Goal: Navigation & Orientation: Find specific page/section

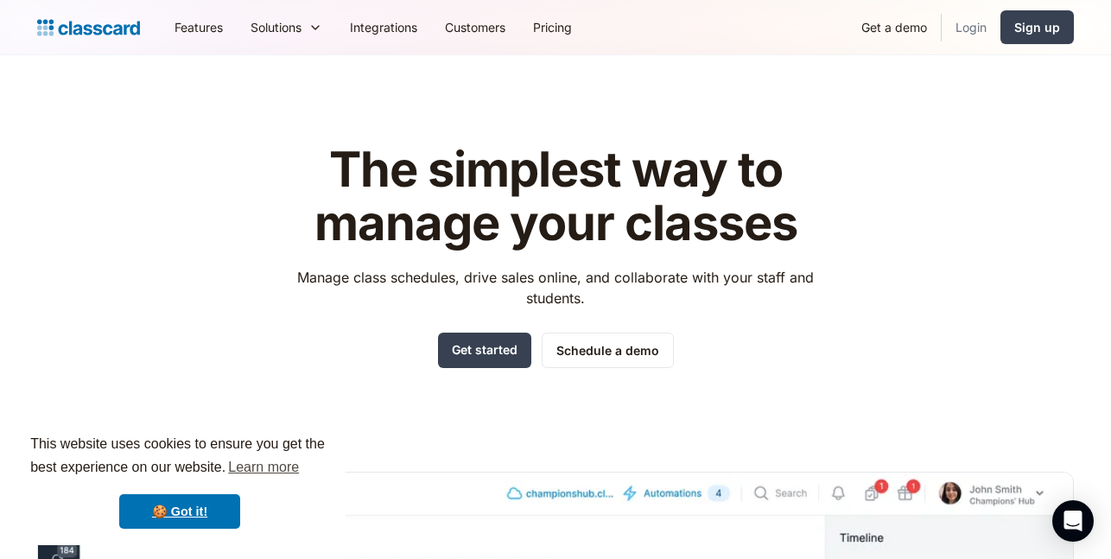
click at [978, 27] on link "Login" at bounding box center [970, 27] width 59 height 39
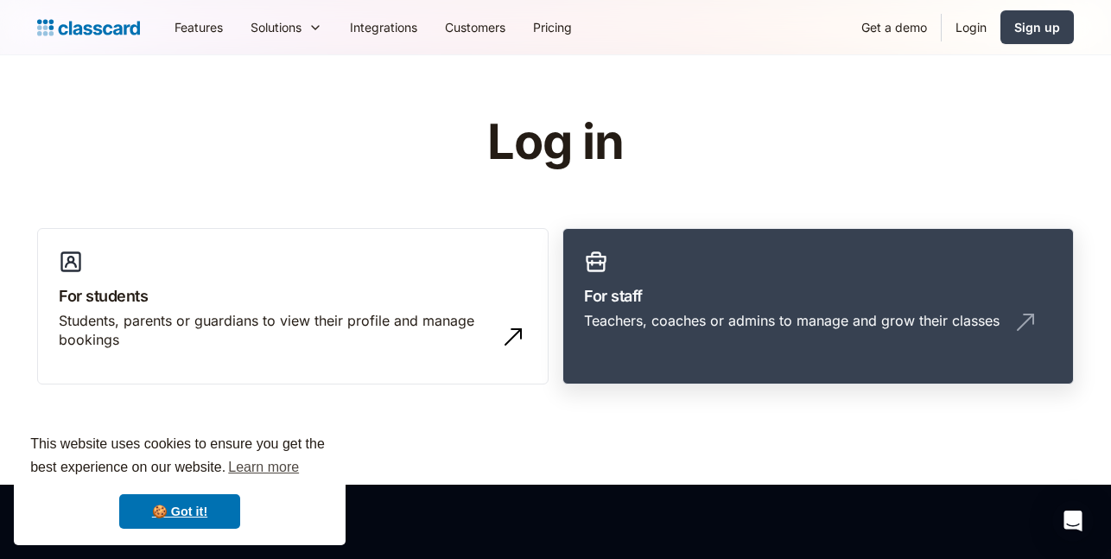
click at [746, 296] on h3 "For staff" at bounding box center [818, 295] width 468 height 23
